Goal: Task Accomplishment & Management: Complete application form

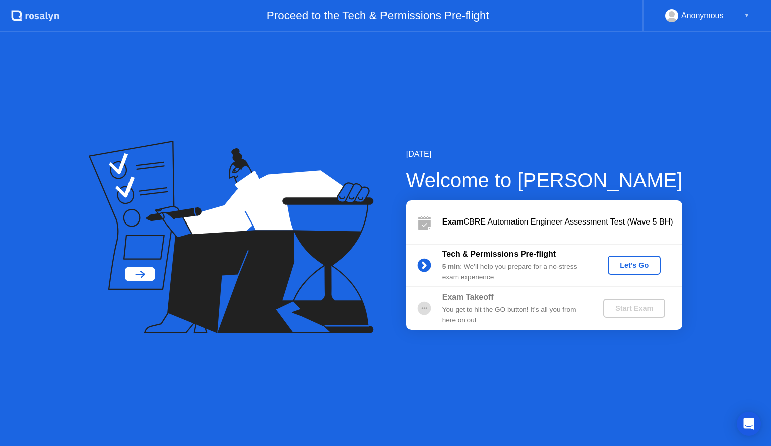
click at [644, 268] on div "Let's Go" at bounding box center [634, 265] width 45 height 8
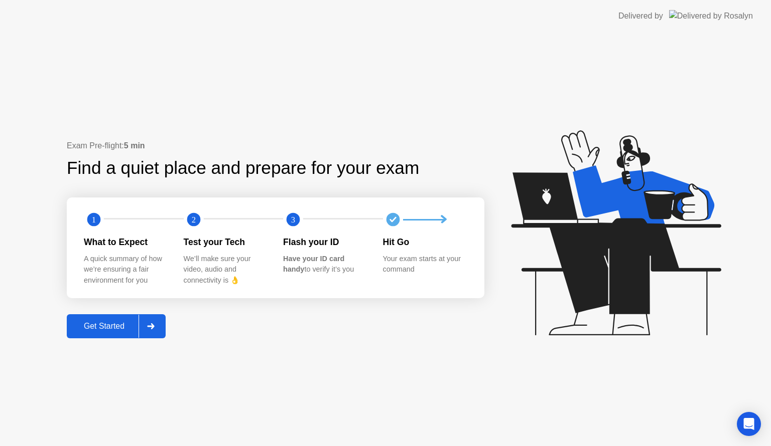
click at [157, 325] on div at bounding box center [150, 326] width 24 height 23
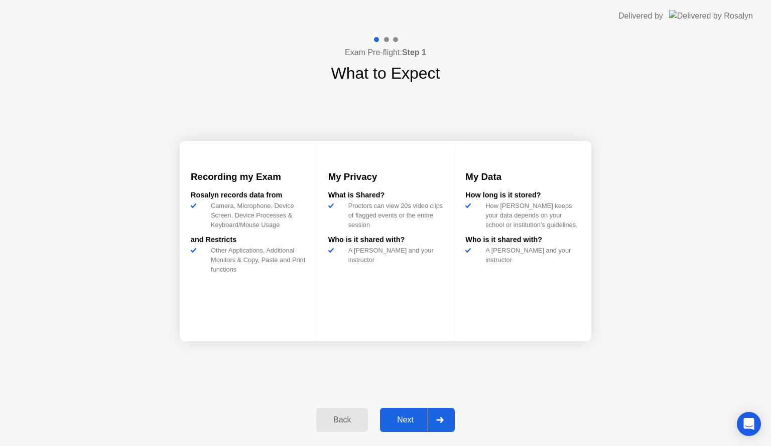
click at [445, 421] on div at bounding box center [439, 420] width 24 height 23
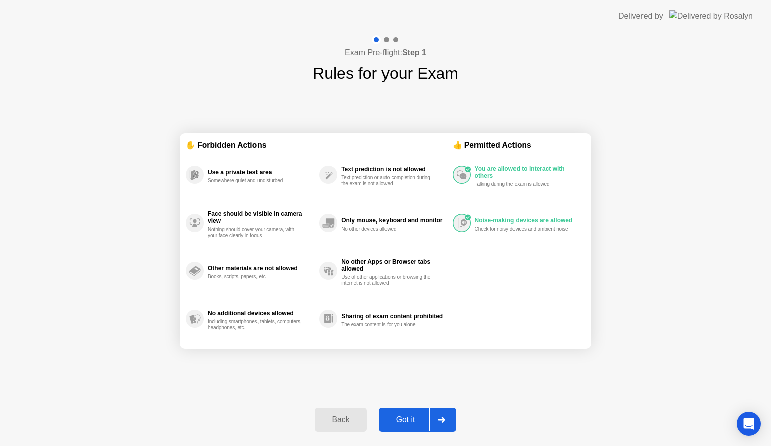
click at [443, 421] on icon at bounding box center [440, 420] width 7 height 6
select select "Available cameras"
select select "Available speakers"
select select "Available microphones"
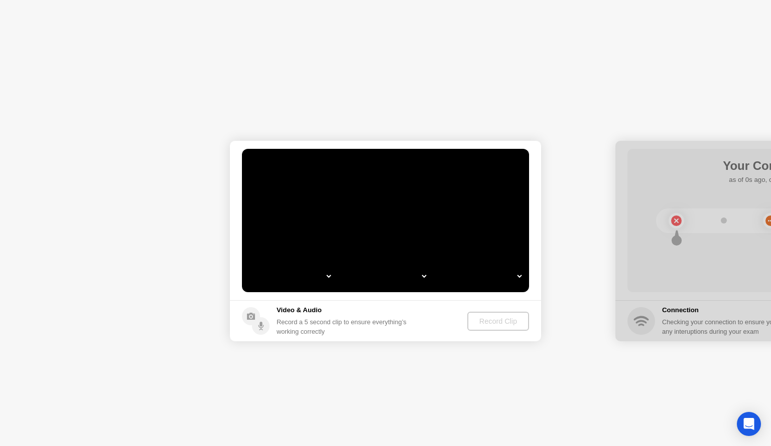
select select "**********"
select select "*******"
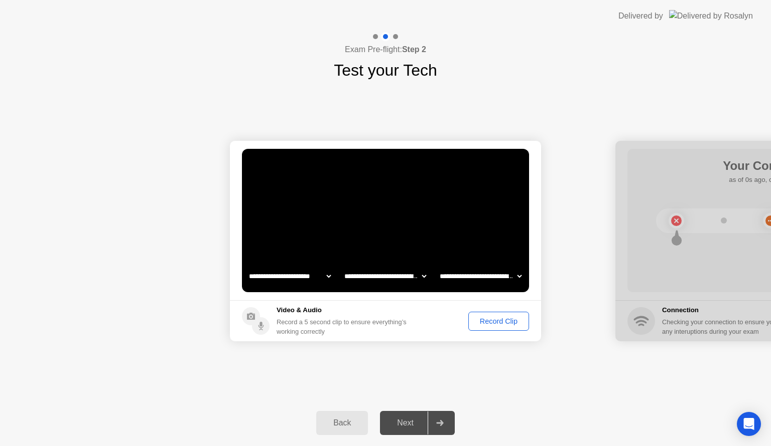
click at [443, 421] on icon at bounding box center [440, 423] width 8 height 6
click at [507, 326] on div "Record Clip" at bounding box center [499, 322] width 54 height 8
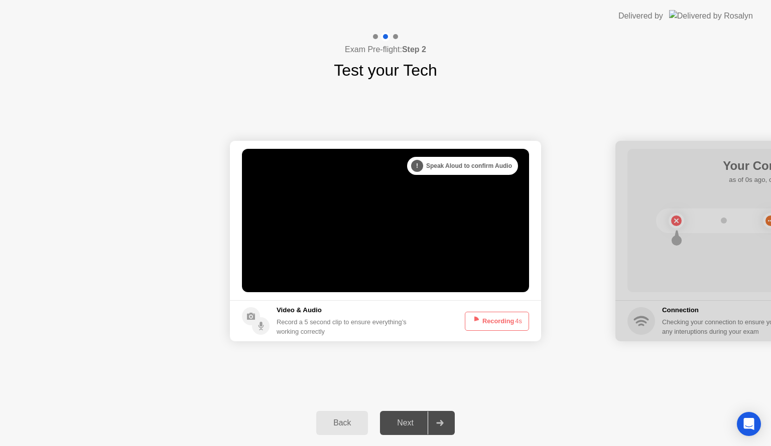
click at [437, 424] on icon at bounding box center [440, 423] width 8 height 6
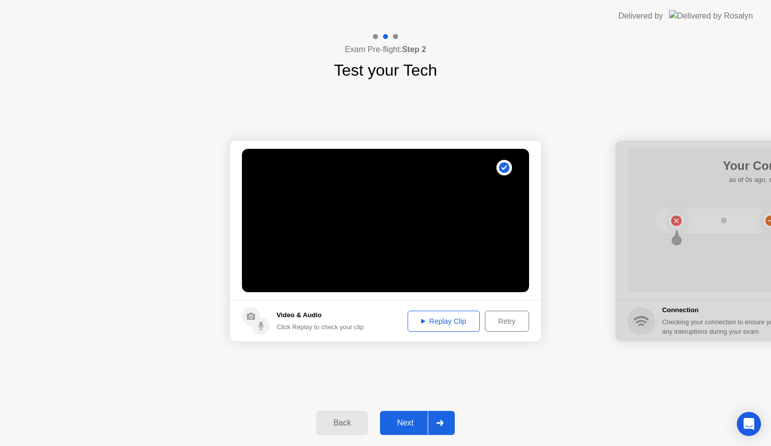
click at [441, 423] on icon at bounding box center [439, 423] width 7 height 6
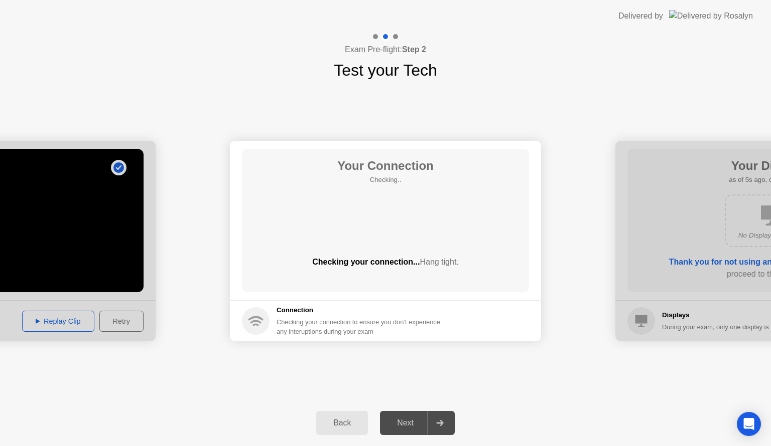
click at [441, 423] on icon at bounding box center [439, 423] width 7 height 6
click at [439, 263] on span "Hang tight." at bounding box center [438, 262] width 39 height 9
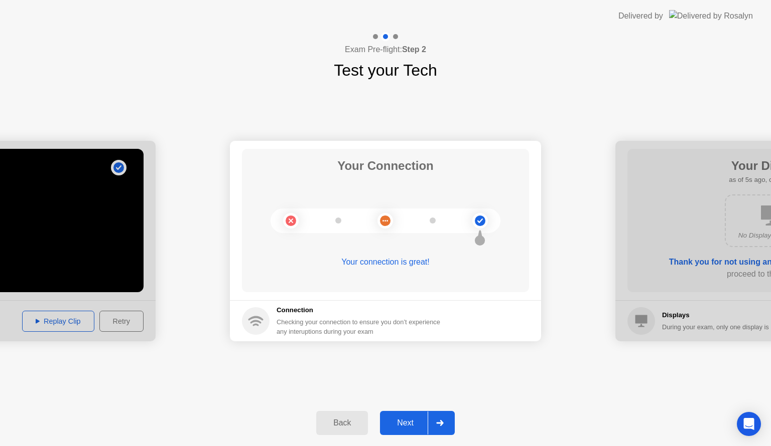
click at [440, 422] on icon at bounding box center [440, 423] width 8 height 6
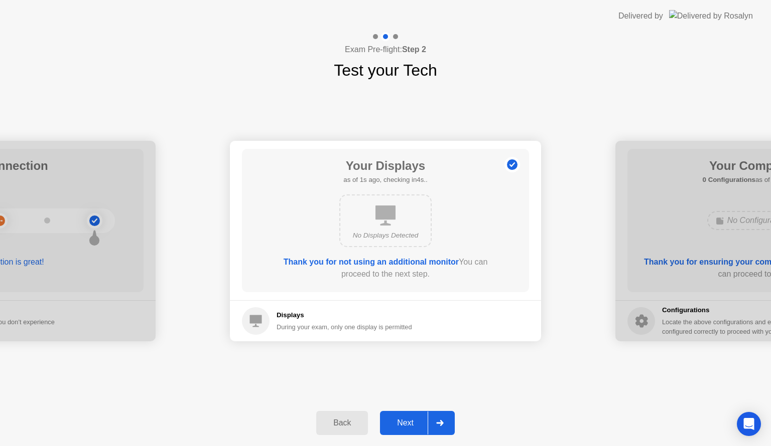
click at [439, 422] on icon at bounding box center [440, 423] width 8 height 6
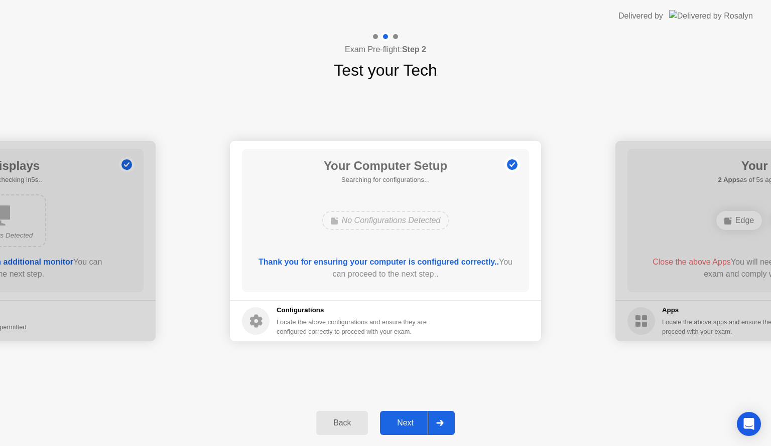
click at [439, 422] on icon at bounding box center [440, 423] width 8 height 6
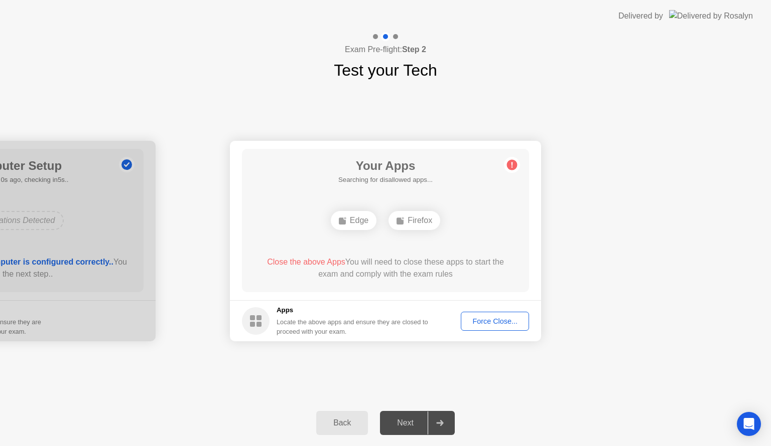
click at [439, 422] on icon at bounding box center [440, 423] width 8 height 6
click at [500, 322] on div "Force Close..." at bounding box center [494, 322] width 61 height 8
click at [439, 418] on div at bounding box center [439, 423] width 24 height 23
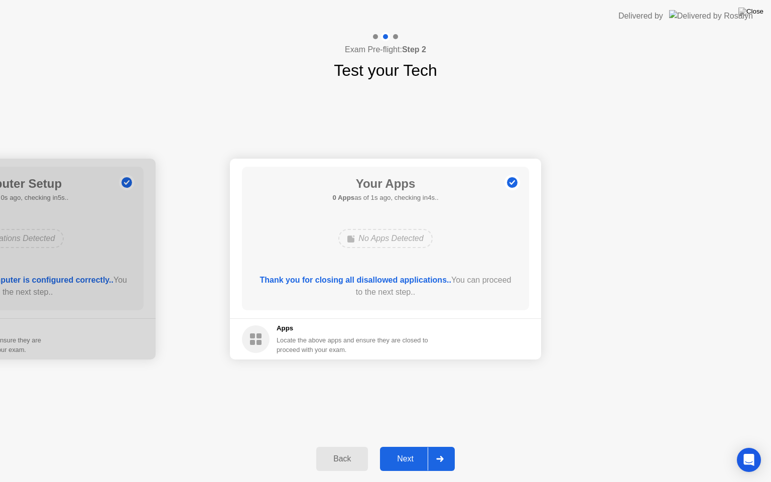
click at [442, 446] on div at bounding box center [439, 458] width 24 height 23
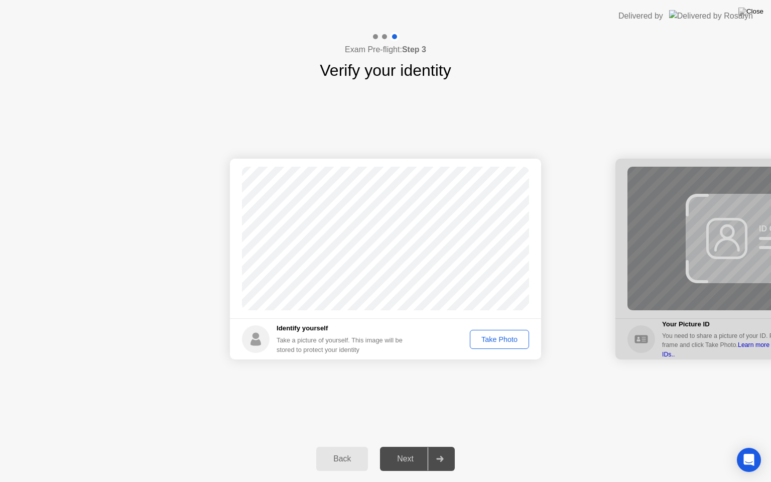
click at [505, 341] on div "Take Photo" at bounding box center [499, 339] width 52 height 8
click at [443, 446] on icon at bounding box center [440, 458] width 8 height 6
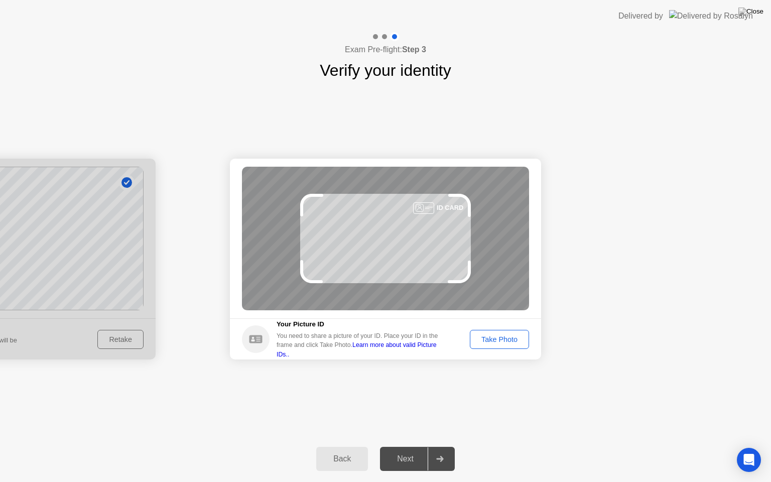
click at [500, 342] on div "Take Photo" at bounding box center [499, 339] width 52 height 8
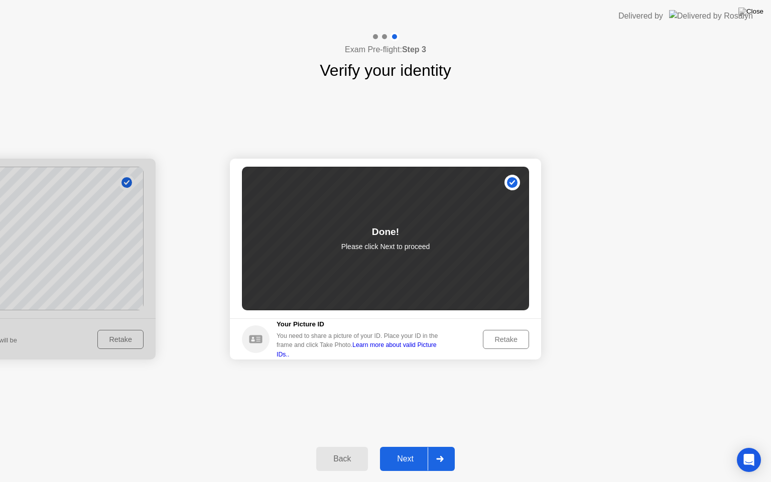
click at [447, 446] on div at bounding box center [439, 458] width 24 height 23
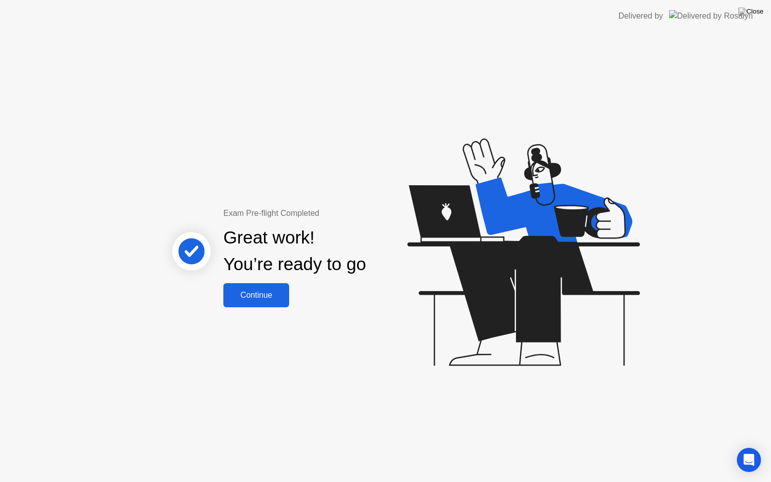
click at [272, 299] on div "Continue" at bounding box center [256, 294] width 60 height 9
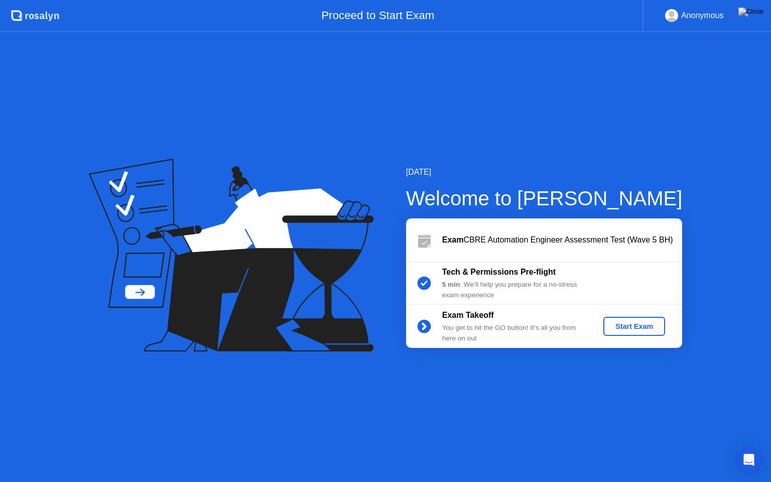
click at [621, 322] on div "Start Exam" at bounding box center [634, 326] width 54 height 8
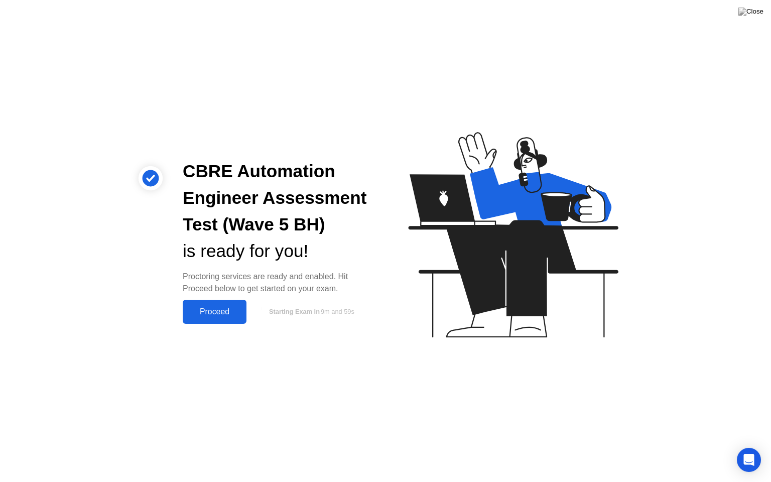
click at [227, 316] on div "Proceed" at bounding box center [215, 311] width 58 height 9
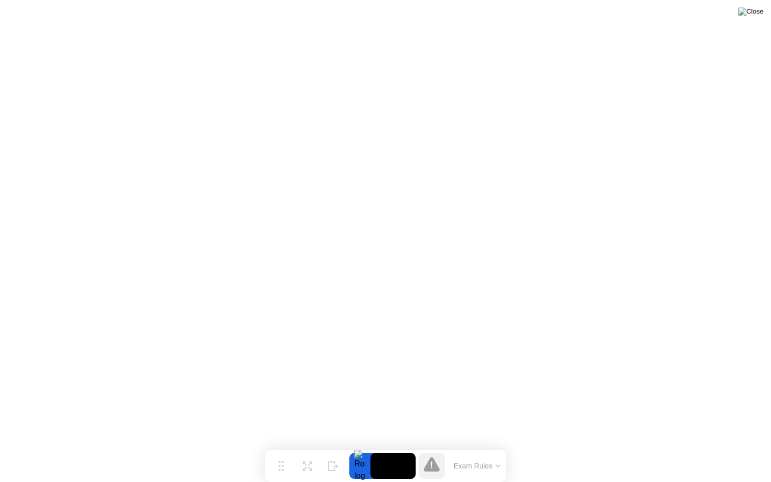
click at [757, 15] on img at bounding box center [750, 12] width 25 height 8
